Goal: Information Seeking & Learning: Learn about a topic

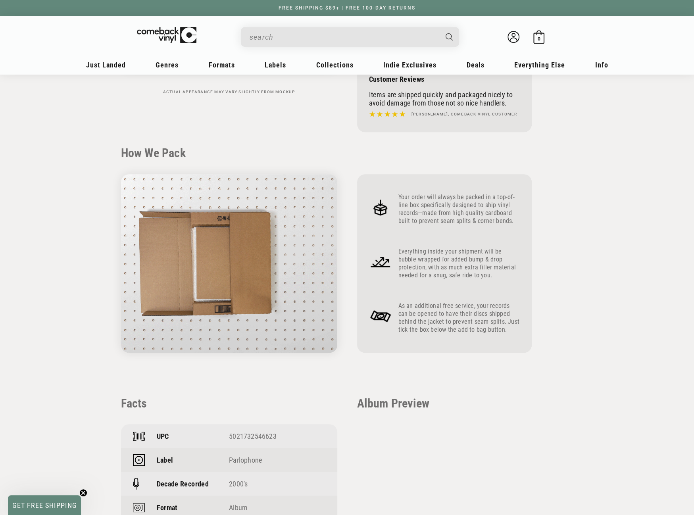
scroll to position [198, 0]
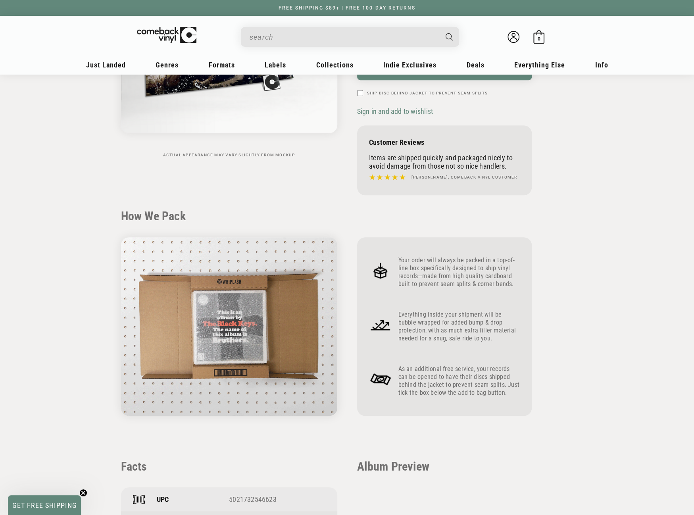
click at [284, 38] on input "When autocomplete results are available use up and down arrows to review and en…" at bounding box center [344, 37] width 188 height 16
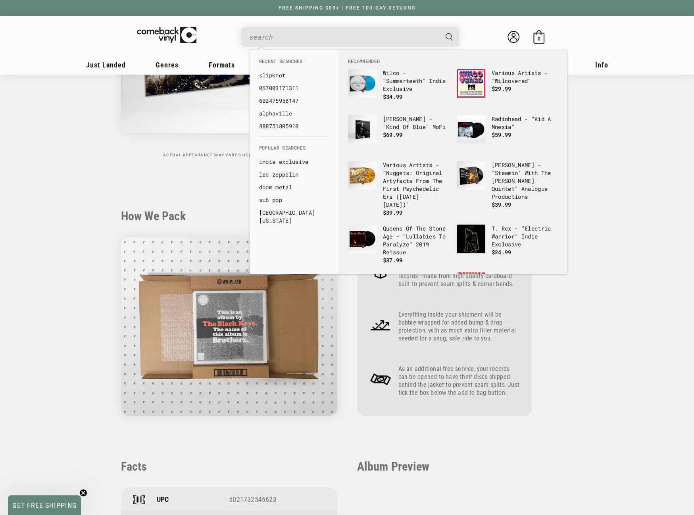
paste input "All Time Low - MTV Unplugged"
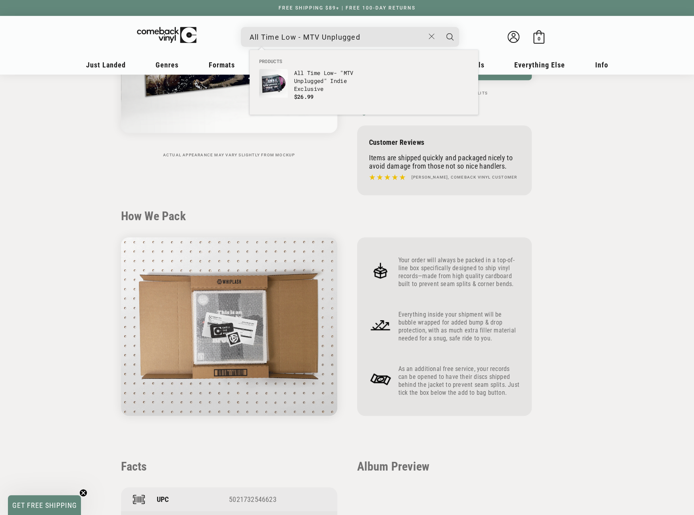
type input "All Time Low - MTV Unplugged"
click at [303, 79] on b "Unplugged" at bounding box center [309, 81] width 30 height 8
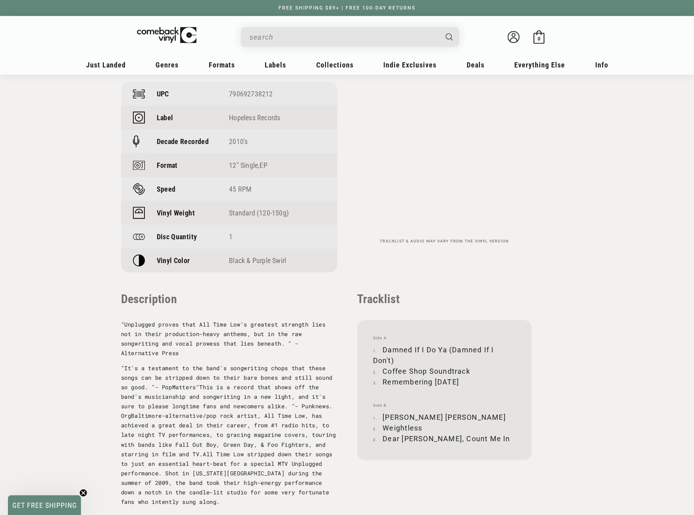
scroll to position [675, 0]
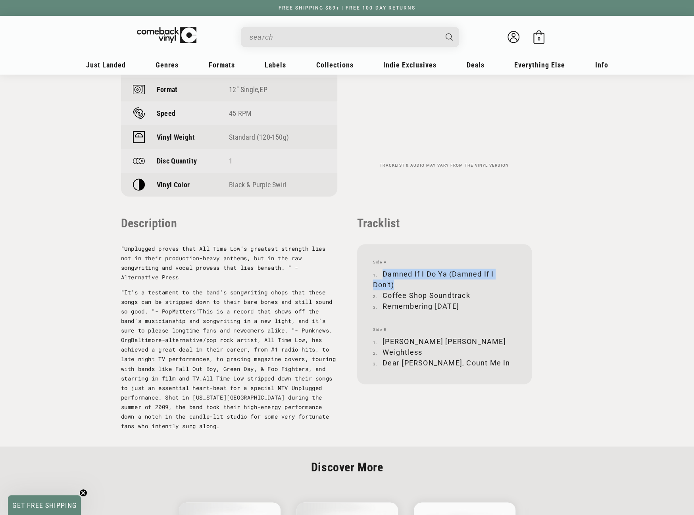
drag, startPoint x: 384, startPoint y: 273, endPoint x: 397, endPoint y: 280, distance: 15.1
click at [397, 280] on li "Damned If I Do Ya (Damned If I Don't)" at bounding box center [444, 279] width 143 height 21
copy li "Damned If I Do Ya (Damned If I Don't)"
drag, startPoint x: 384, startPoint y: 294, endPoint x: 470, endPoint y: 293, distance: 85.8
click at [470, 293] on li "Coffee Shop Soundtrack" at bounding box center [444, 295] width 143 height 11
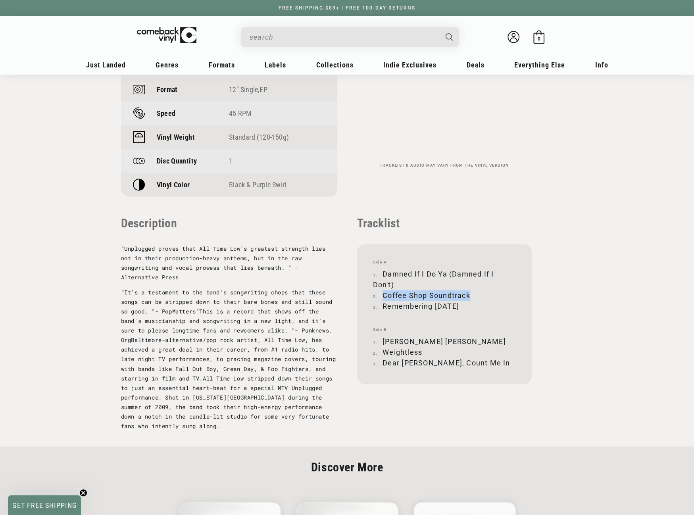
copy li "Coffee Shop Soundtrack"
drag, startPoint x: 383, startPoint y: 305, endPoint x: 460, endPoint y: 306, distance: 76.2
click at [460, 306] on li "Remembering Sunday" at bounding box center [444, 306] width 143 height 11
copy li "Remembering Sunday"
drag, startPoint x: 383, startPoint y: 341, endPoint x: 418, endPoint y: 342, distance: 34.9
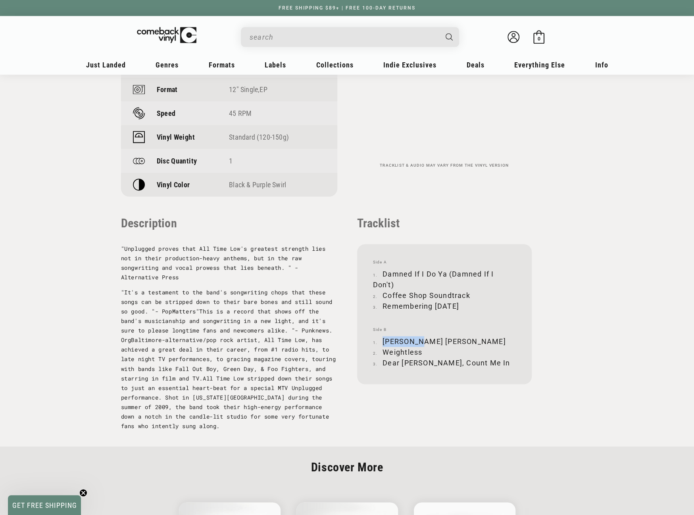
click at [418, 342] on li "Jasey Rae" at bounding box center [444, 341] width 143 height 11
copy li "Jasey Rae"
drag, startPoint x: 383, startPoint y: 351, endPoint x: 422, endPoint y: 350, distance: 38.1
click at [422, 350] on li "Weightless" at bounding box center [444, 352] width 143 height 11
copy li "Weightless"
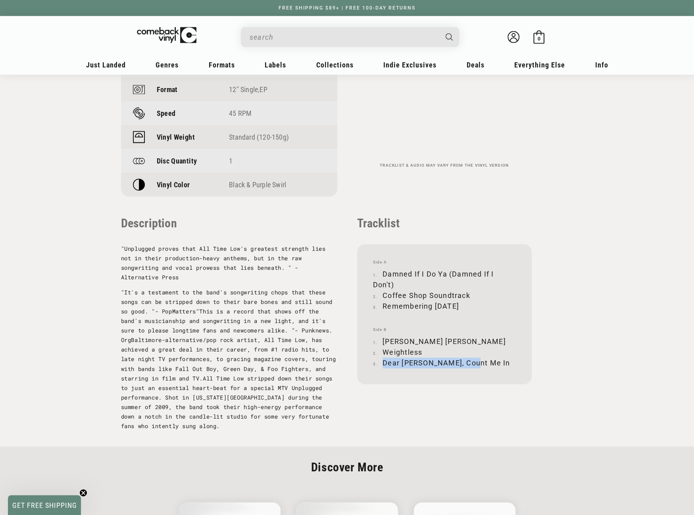
drag, startPoint x: 383, startPoint y: 362, endPoint x: 468, endPoint y: 360, distance: 85.4
click at [468, 360] on li "Dear Maria, Count Me In" at bounding box center [444, 363] width 143 height 11
copy li "Dear Maria, Count Me In"
